Goal: Task Accomplishment & Management: Manage account settings

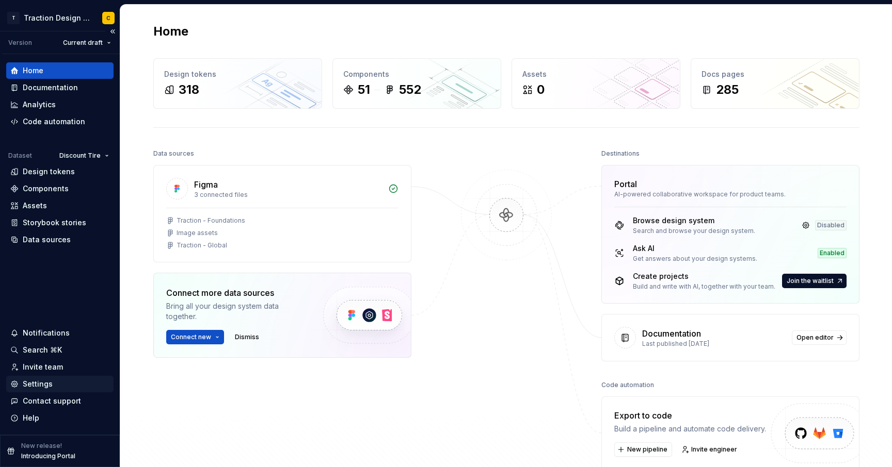
click at [33, 382] on div "Settings" at bounding box center [38, 384] width 30 height 10
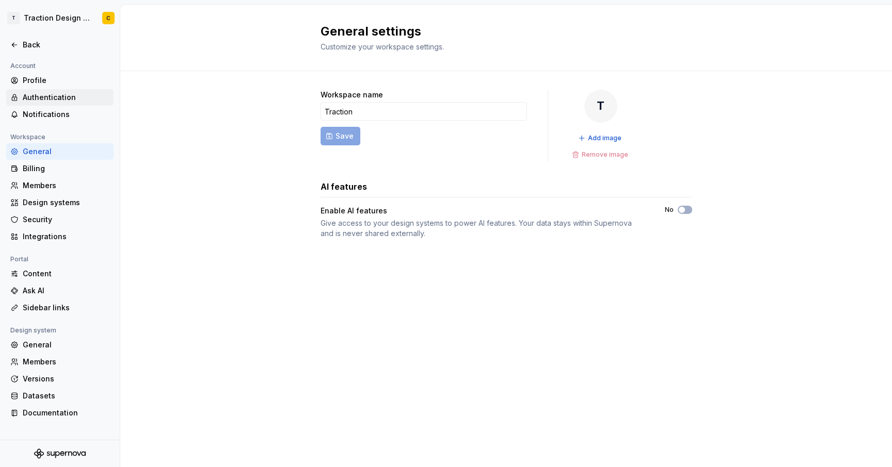
click at [70, 100] on div "Authentication" at bounding box center [66, 97] width 87 height 10
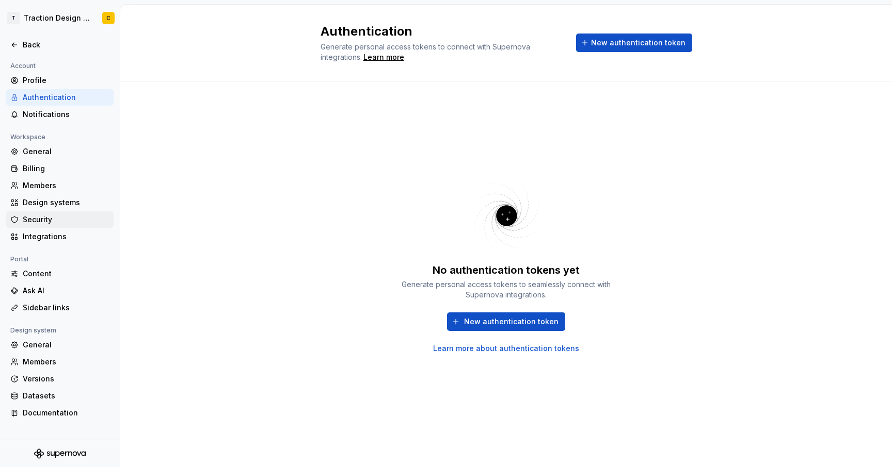
click at [33, 224] on div "Security" at bounding box center [66, 220] width 87 height 10
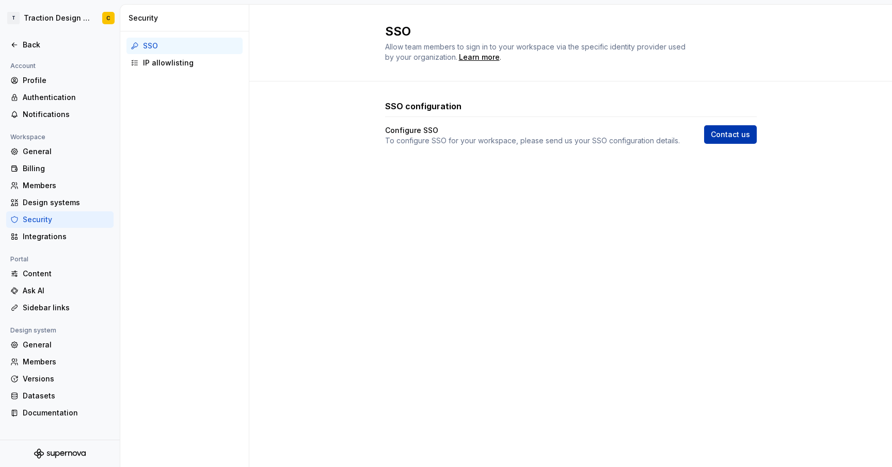
click at [717, 135] on span "Contact us" at bounding box center [729, 134] width 39 height 10
